Goal: Find specific page/section: Find specific page/section

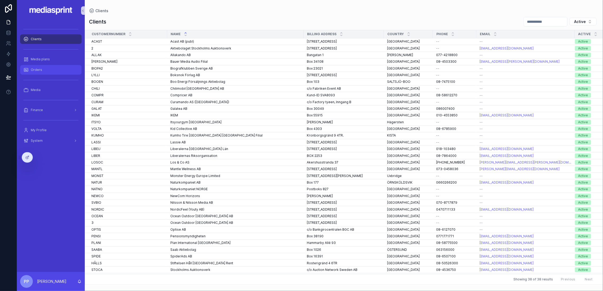
click at [48, 70] on div "Orders" at bounding box center [50, 70] width 55 height 8
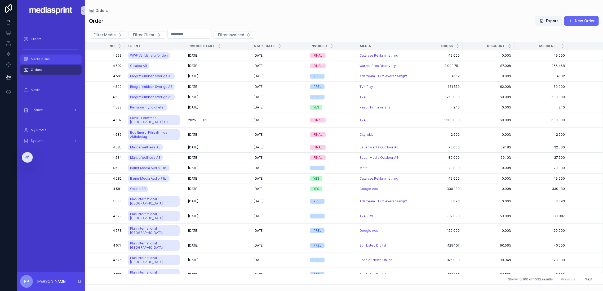
click at [50, 60] on div "Media plans" at bounding box center [50, 59] width 55 height 8
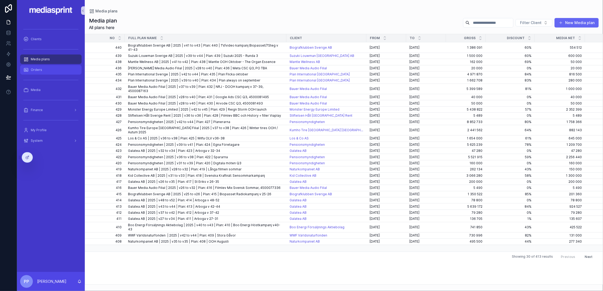
click at [47, 69] on div "Orders" at bounding box center [50, 70] width 55 height 8
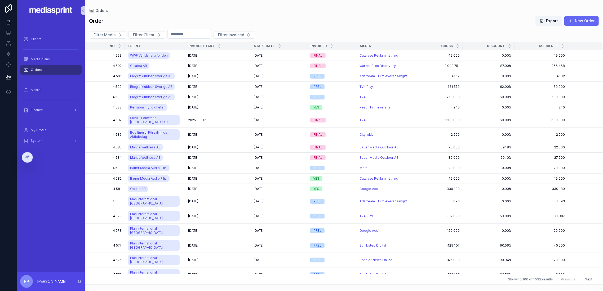
click at [187, 35] on input "scrollable content" at bounding box center [189, 33] width 43 height 7
type input "****"
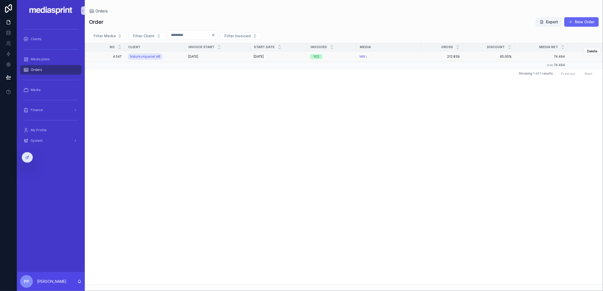
click at [407, 57] on div "Mitt i" at bounding box center [388, 57] width 59 height 4
